Goal: Transaction & Acquisition: Subscribe to service/newsletter

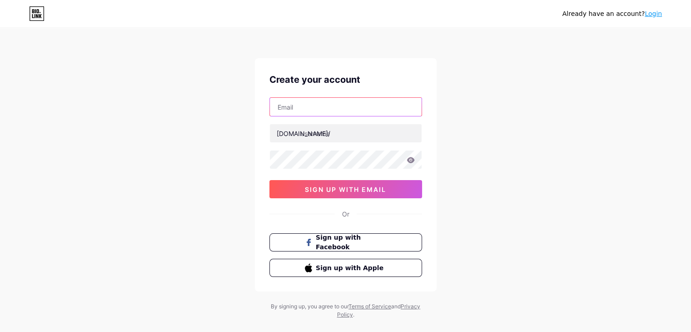
click at [301, 106] on input "text" at bounding box center [346, 107] width 152 height 18
drag, startPoint x: 335, startPoint y: 255, endPoint x: 298, endPoint y: 110, distance: 150.1
click at [298, 110] on input "text" at bounding box center [346, 107] width 152 height 18
paste input "[EMAIL_ADDRESS][DOMAIN_NAME]"
type input "[EMAIL_ADDRESS][DOMAIN_NAME]"
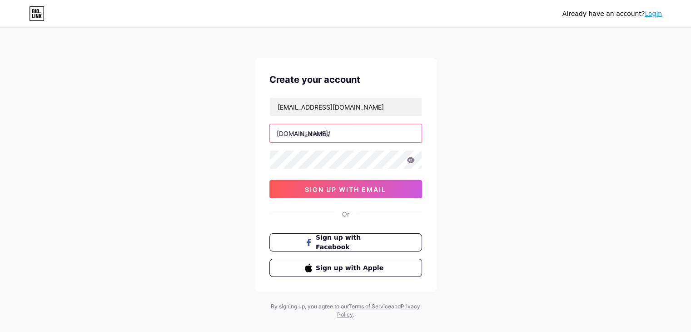
click at [303, 139] on input "text" at bounding box center [346, 133] width 152 height 18
paste input "[DOMAIN_NAME]"
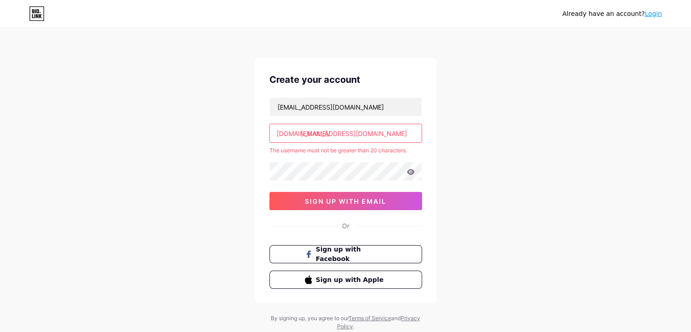
drag, startPoint x: 333, startPoint y: 133, endPoint x: 489, endPoint y: 140, distance: 156.1
click at [489, 140] on div "Already have an account? Login Create your account [EMAIL_ADDRESS][DOMAIN_NAME]…" at bounding box center [345, 180] width 691 height 360
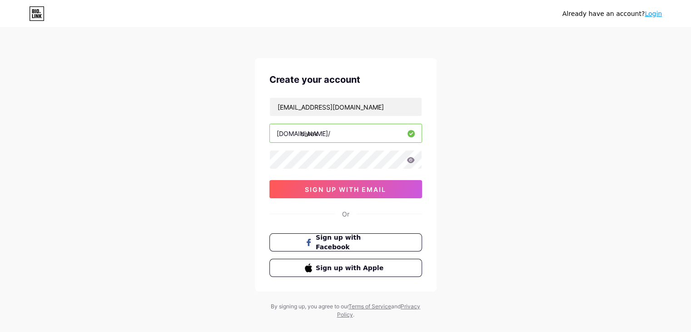
type input "ciwex"
click at [364, 186] on span "sign up with email" at bounding box center [345, 189] width 81 height 8
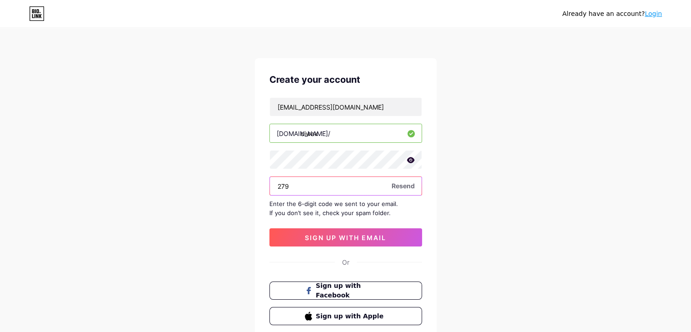
drag, startPoint x: 293, startPoint y: 186, endPoint x: 284, endPoint y: 186, distance: 9.1
click at [284, 186] on input "279" at bounding box center [346, 186] width 152 height 18
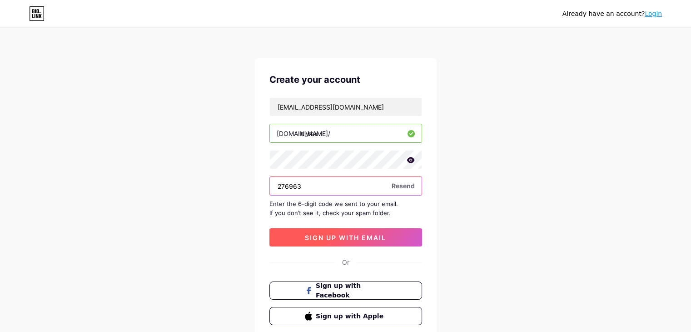
type input "276963"
click at [353, 238] on span "sign up with email" at bounding box center [345, 238] width 81 height 8
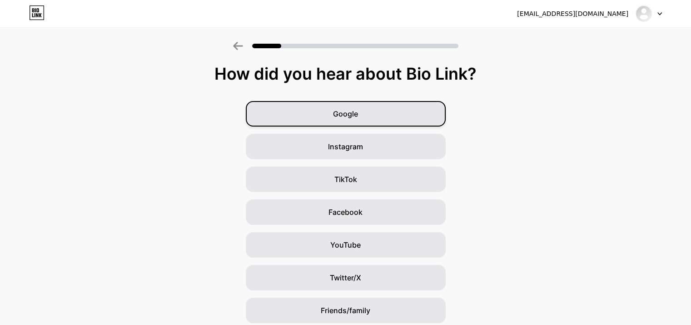
click at [374, 109] on div "Google" at bounding box center [346, 113] width 200 height 25
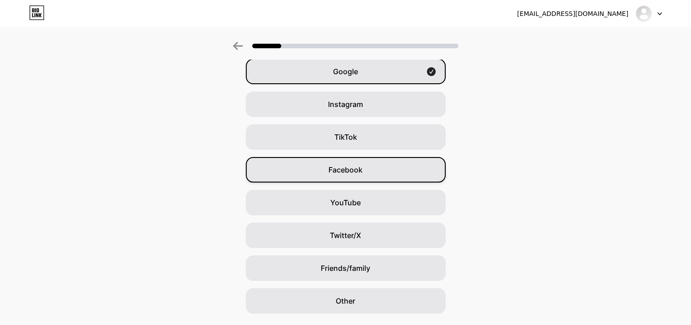
scroll to position [0, 0]
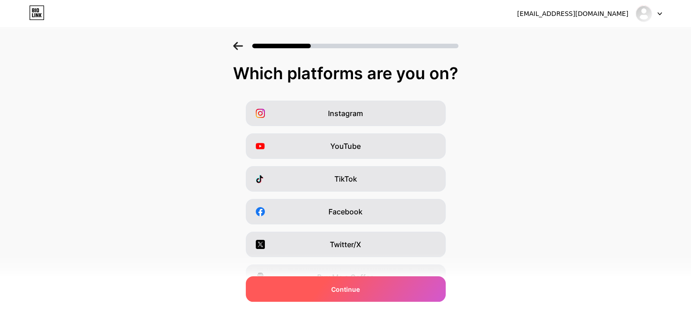
click at [350, 288] on span "Continue" at bounding box center [345, 289] width 29 height 10
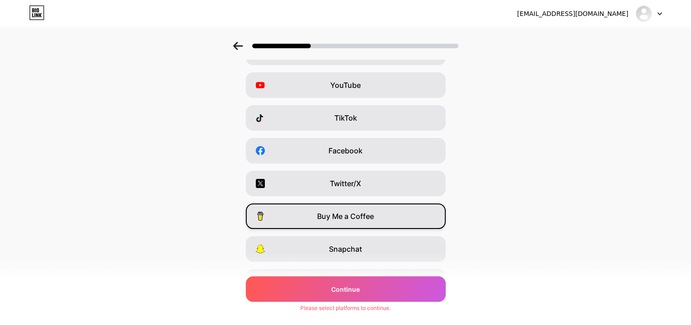
scroll to position [113, 0]
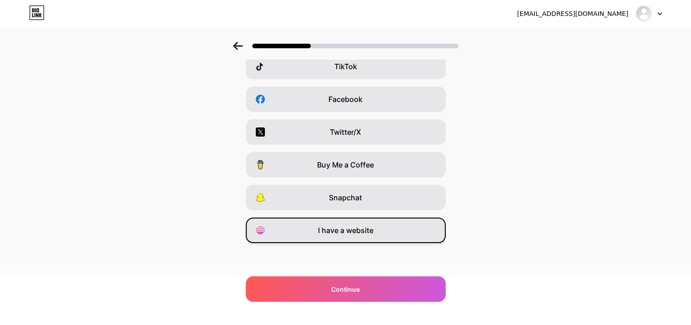
click at [349, 231] on span "I have a website" at bounding box center [345, 230] width 55 height 11
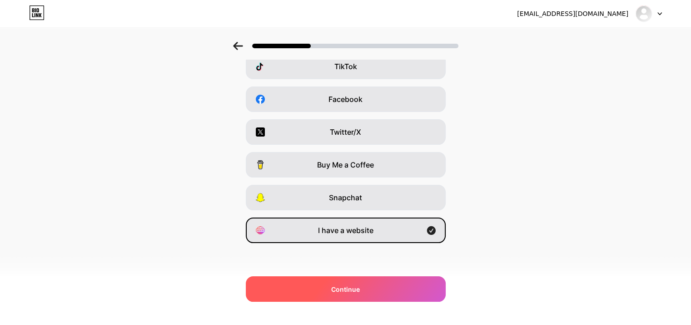
click at [345, 289] on span "Continue" at bounding box center [345, 289] width 29 height 10
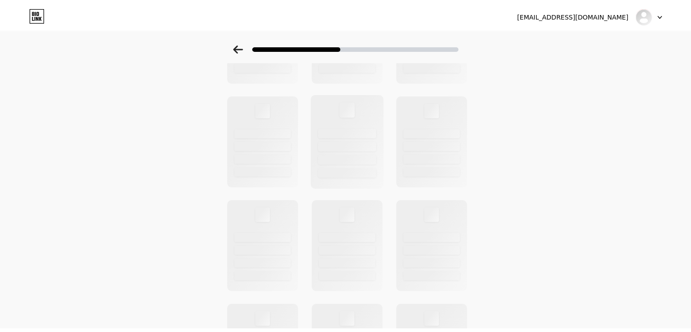
scroll to position [0, 0]
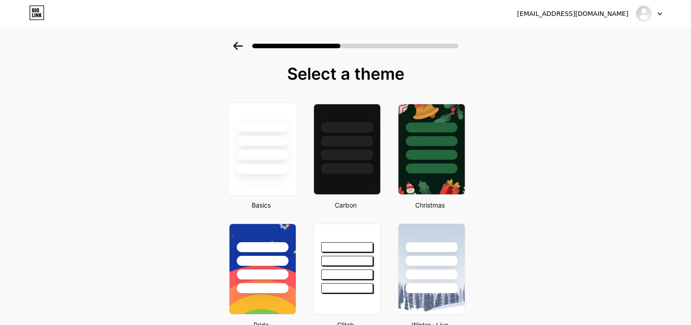
click at [277, 153] on div at bounding box center [262, 155] width 53 height 10
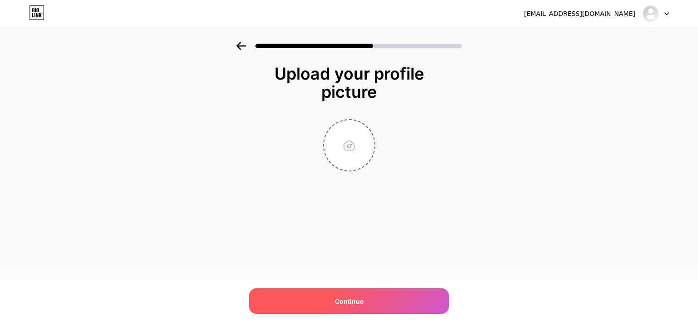
click at [345, 300] on span "Continue" at bounding box center [349, 301] width 29 height 10
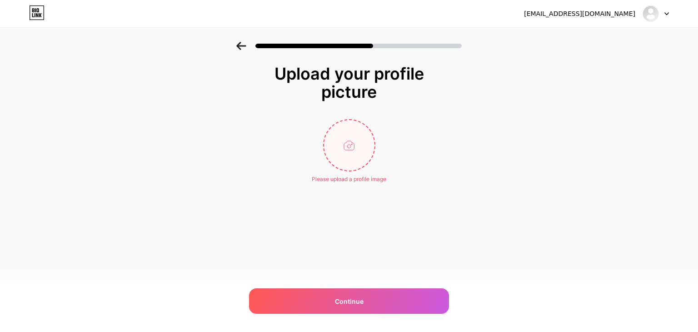
click at [352, 148] on input "file" at bounding box center [349, 145] width 50 height 50
type input "C:\fakepath\qqqqqqqqqqqqq.png"
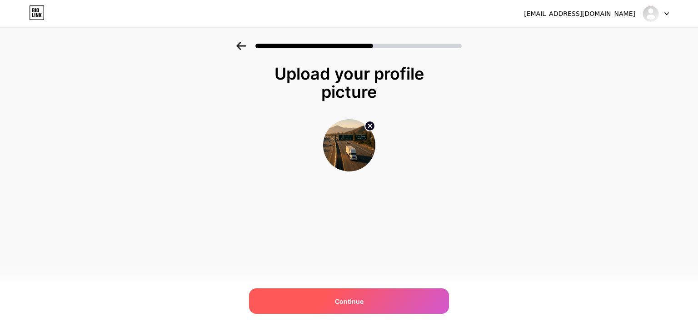
click at [355, 300] on span "Continue" at bounding box center [349, 301] width 29 height 10
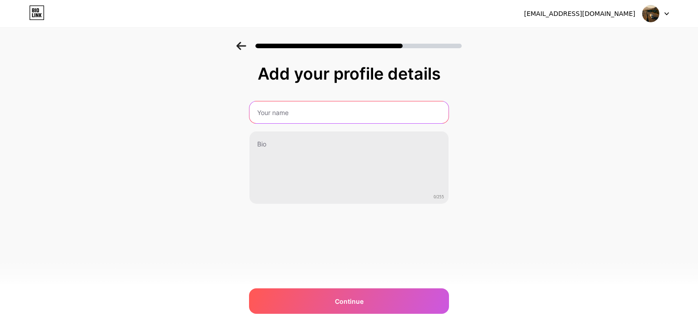
click at [269, 115] on input "text" at bounding box center [349, 112] width 199 height 22
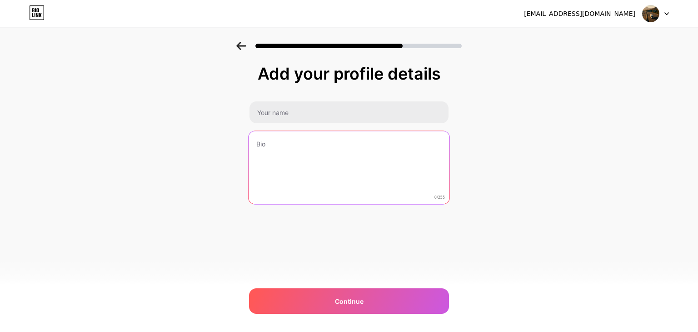
click at [292, 149] on textarea at bounding box center [349, 168] width 201 height 74
paste textarea "PakEnergy’s Accounting Software simplifies financial management for energy comp…"
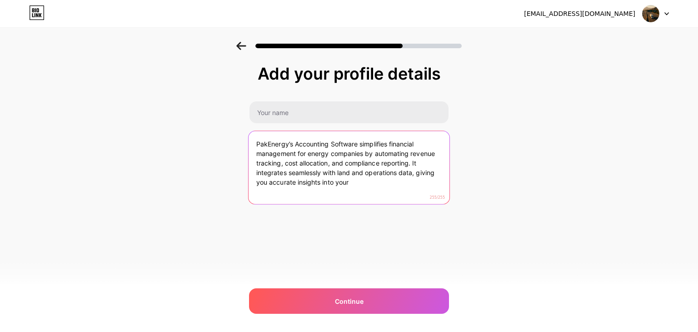
click at [278, 145] on textarea "PakEnergy’s Accounting Software simplifies financial management for energy comp…" at bounding box center [349, 168] width 201 height 74
type textarea "PakEnergy’s Accounting Software simplifies financial management for energy comp…"
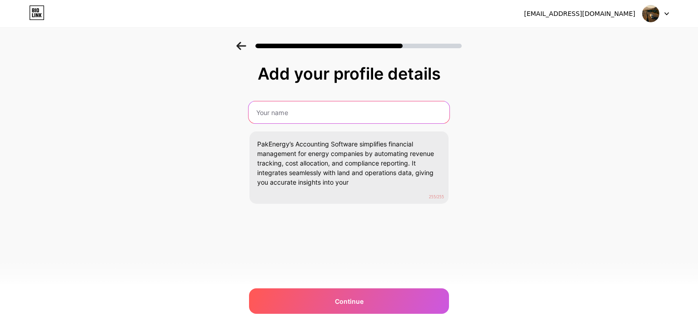
click at [286, 113] on input "text" at bounding box center [349, 112] width 201 height 22
paste input "PakEnergy’s"
drag, startPoint x: 290, startPoint y: 110, endPoint x: 298, endPoint y: 117, distance: 10.6
click at [298, 117] on input "PakEnergy’s" at bounding box center [349, 112] width 201 height 22
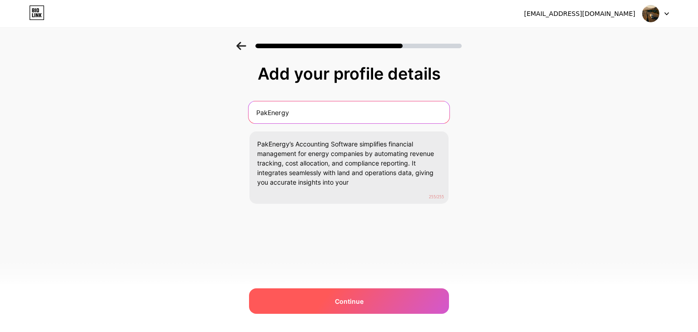
type input "PakEnergy"
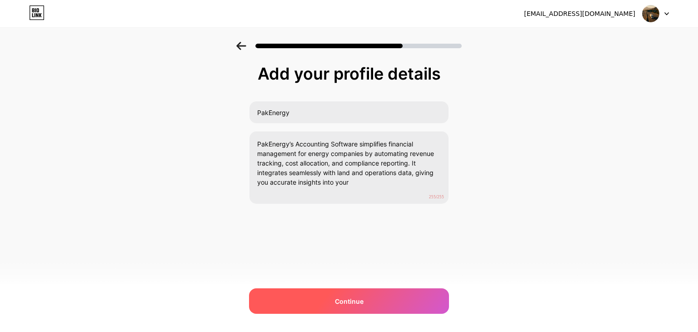
click at [379, 302] on div "Continue" at bounding box center [349, 300] width 200 height 25
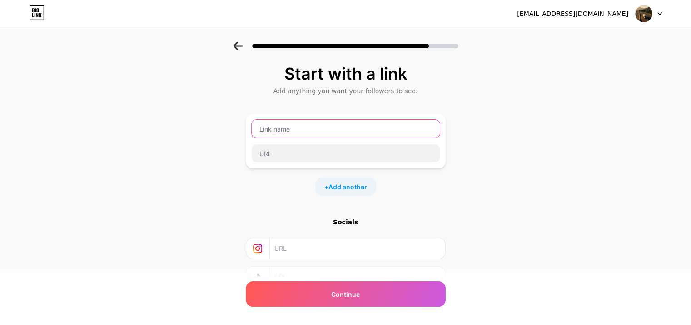
click at [299, 134] on input "text" at bounding box center [346, 129] width 188 height 18
paste input "[URL][DOMAIN_NAME]"
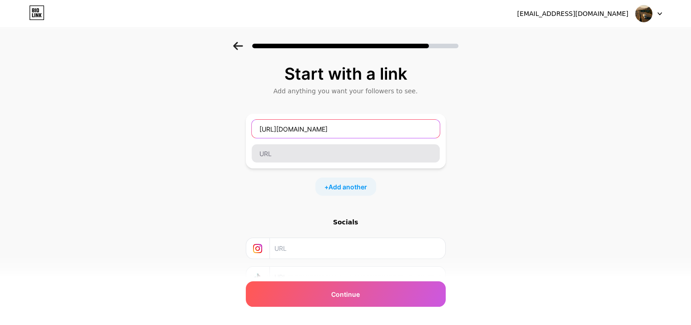
type input "[URL][DOMAIN_NAME]"
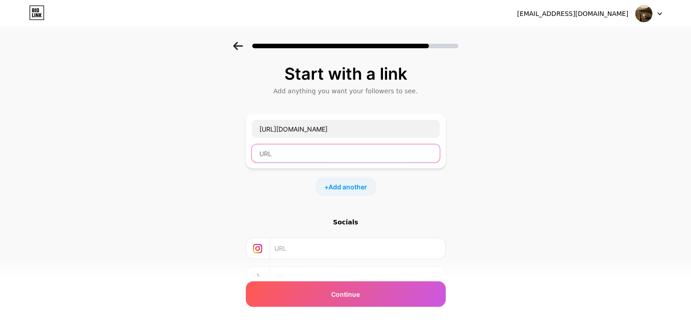
click at [282, 157] on input "text" at bounding box center [346, 153] width 188 height 18
paste input "[URL][DOMAIN_NAME]"
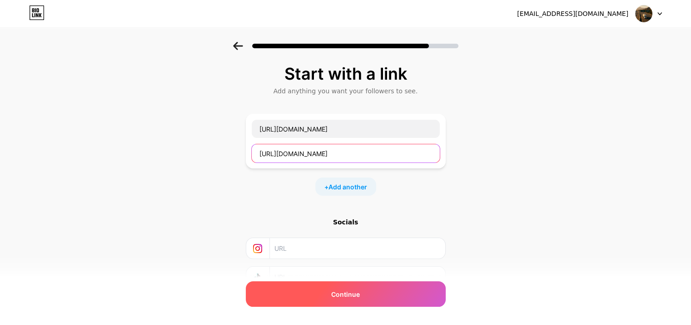
type input "[URL][DOMAIN_NAME]"
click at [360, 293] on span "Continue" at bounding box center [345, 294] width 29 height 10
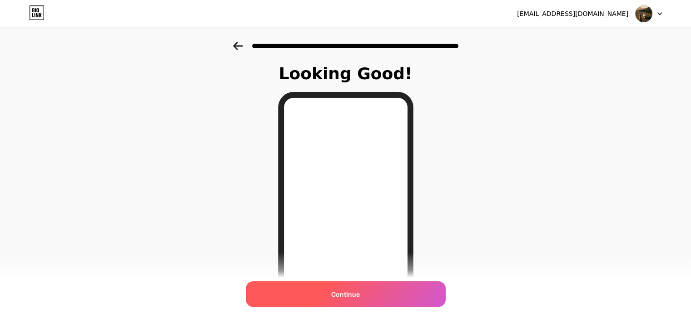
click at [355, 291] on span "Continue" at bounding box center [345, 294] width 29 height 10
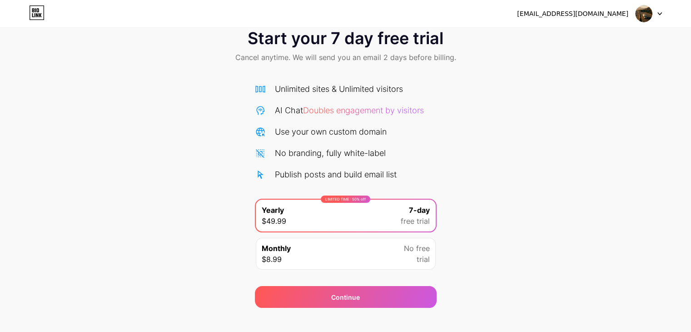
scroll to position [34, 0]
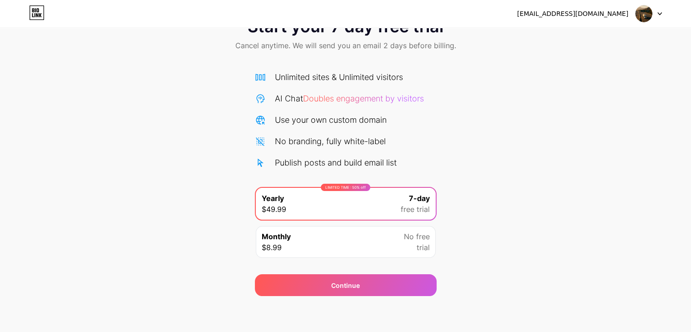
click at [403, 248] on div "Monthly $8.99 No free trial" at bounding box center [346, 242] width 180 height 32
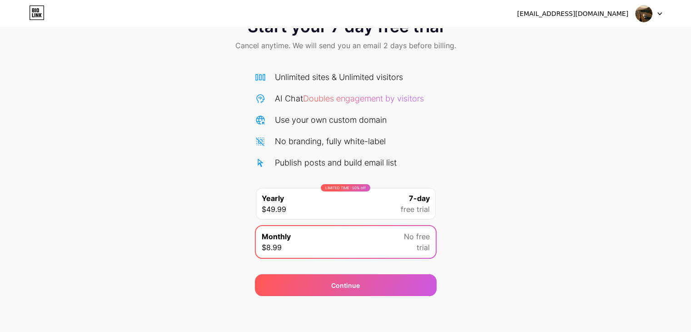
click at [445, 154] on div "Start your 7 day free trial Cancel anytime. We will send you an email 2 days be…" at bounding box center [345, 152] width 691 height 288
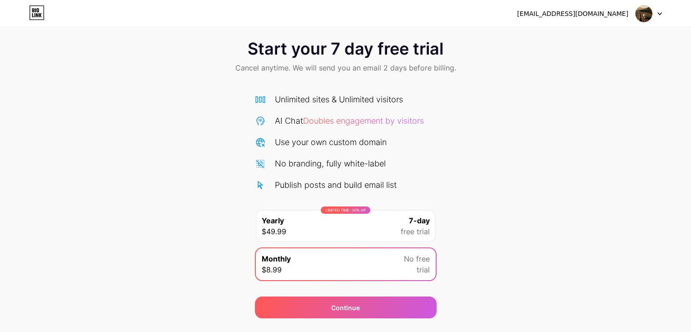
scroll to position [0, 0]
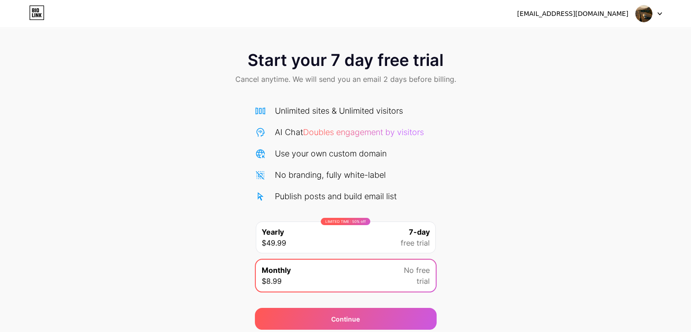
click at [375, 60] on span "Start your 7 day free trial" at bounding box center [346, 60] width 196 height 18
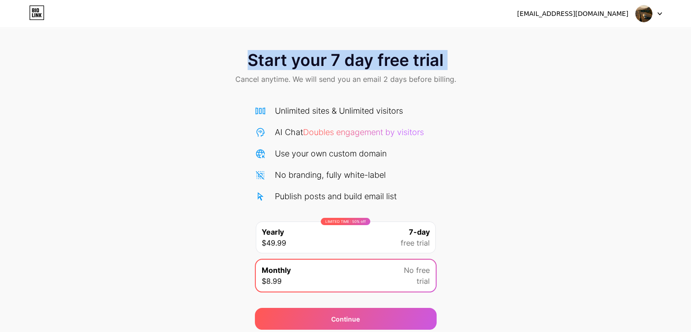
click at [375, 60] on span "Start your 7 day free trial" at bounding box center [346, 60] width 196 height 18
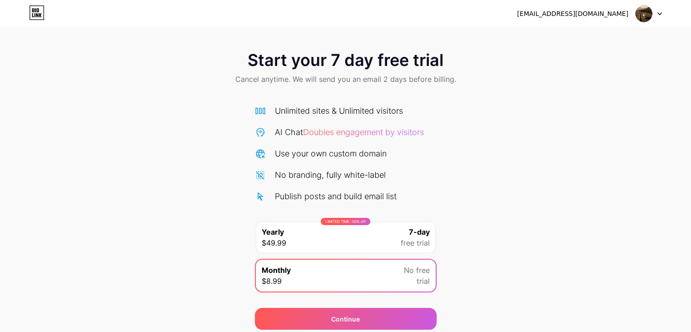
click at [281, 81] on span "Cancel anytime. We will send you an email 2 days before billing." at bounding box center [345, 79] width 221 height 11
click at [656, 14] on div at bounding box center [649, 13] width 26 height 16
click at [584, 17] on div "[EMAIL_ADDRESS][DOMAIN_NAME]" at bounding box center [572, 14] width 111 height 10
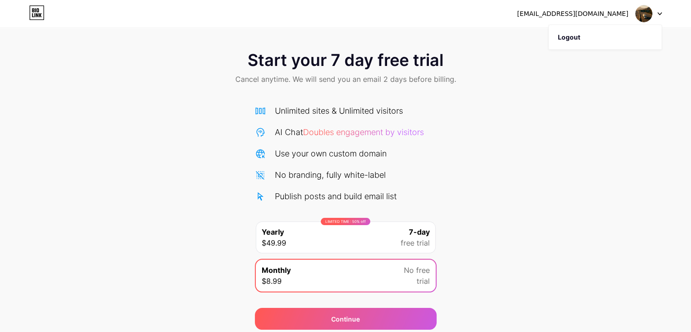
click at [586, 12] on div "[EMAIL_ADDRESS][DOMAIN_NAME]" at bounding box center [572, 14] width 111 height 10
click at [644, 17] on img at bounding box center [643, 13] width 17 height 17
click at [644, 13] on img at bounding box center [643, 13] width 17 height 17
click at [585, 15] on div "[EMAIL_ADDRESS][DOMAIN_NAME]" at bounding box center [572, 14] width 111 height 10
drag, startPoint x: 556, startPoint y: 10, endPoint x: 452, endPoint y: 0, distance: 105.0
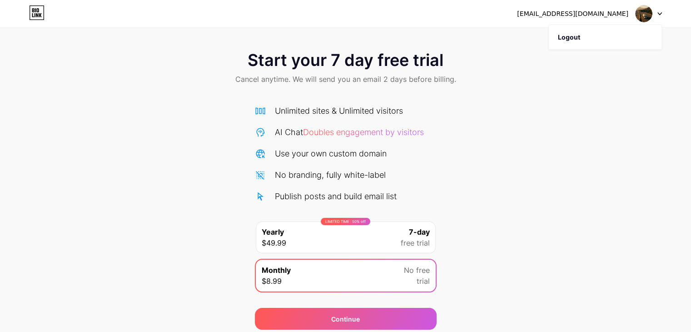
click at [556, 11] on div "[EMAIL_ADDRESS][DOMAIN_NAME]" at bounding box center [572, 14] width 111 height 10
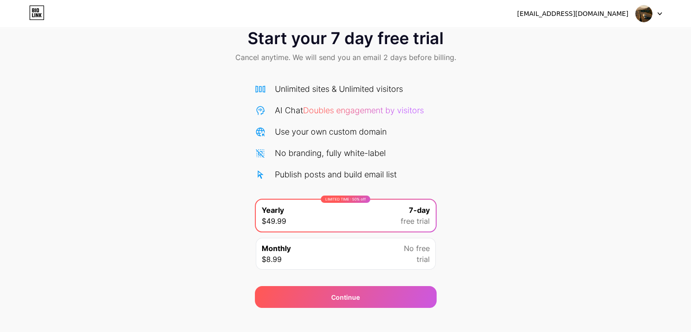
scroll to position [34, 0]
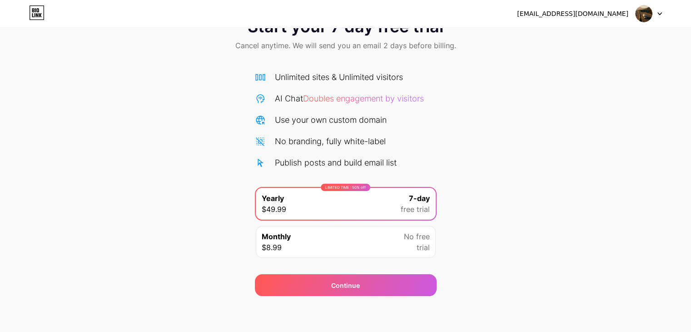
click at [614, 16] on div "[EMAIL_ADDRESS][DOMAIN_NAME]" at bounding box center [572, 14] width 111 height 10
click at [640, 15] on img at bounding box center [643, 13] width 17 height 17
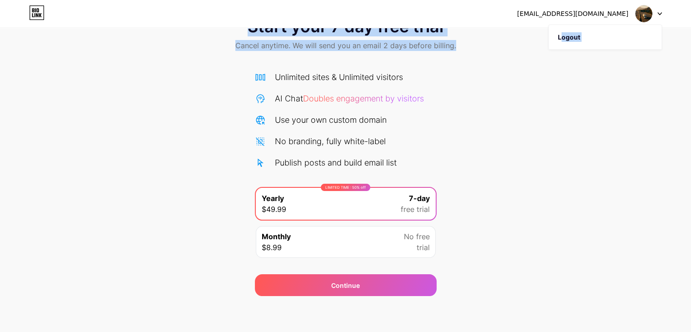
drag, startPoint x: 562, startPoint y: 38, endPoint x: 520, endPoint y: 70, distance: 52.2
click at [520, 70] on div "[EMAIL_ADDRESS][DOMAIN_NAME] Logout Link Copied Start your 7 day free trial Can…" at bounding box center [345, 131] width 691 height 330
click at [515, 108] on div "Start your 7 day free trial Cancel anytime. We will send you an email 2 days be…" at bounding box center [345, 152] width 691 height 288
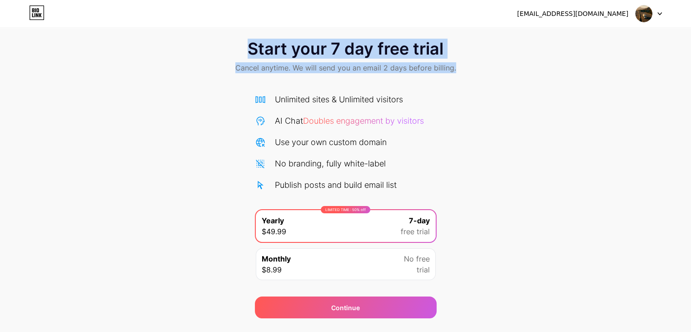
scroll to position [0, 0]
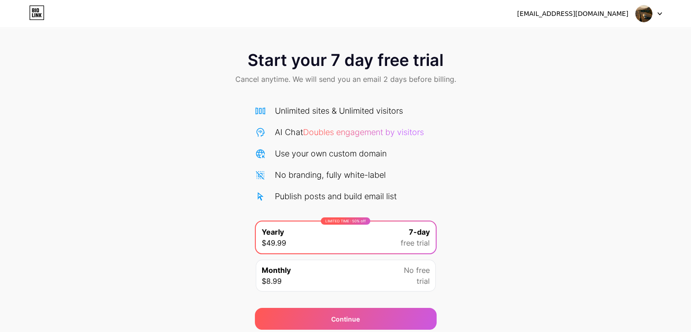
click at [328, 131] on span "Doubles engagement by visitors" at bounding box center [363, 132] width 121 height 10
